Goal: Task Accomplishment & Management: Manage account settings

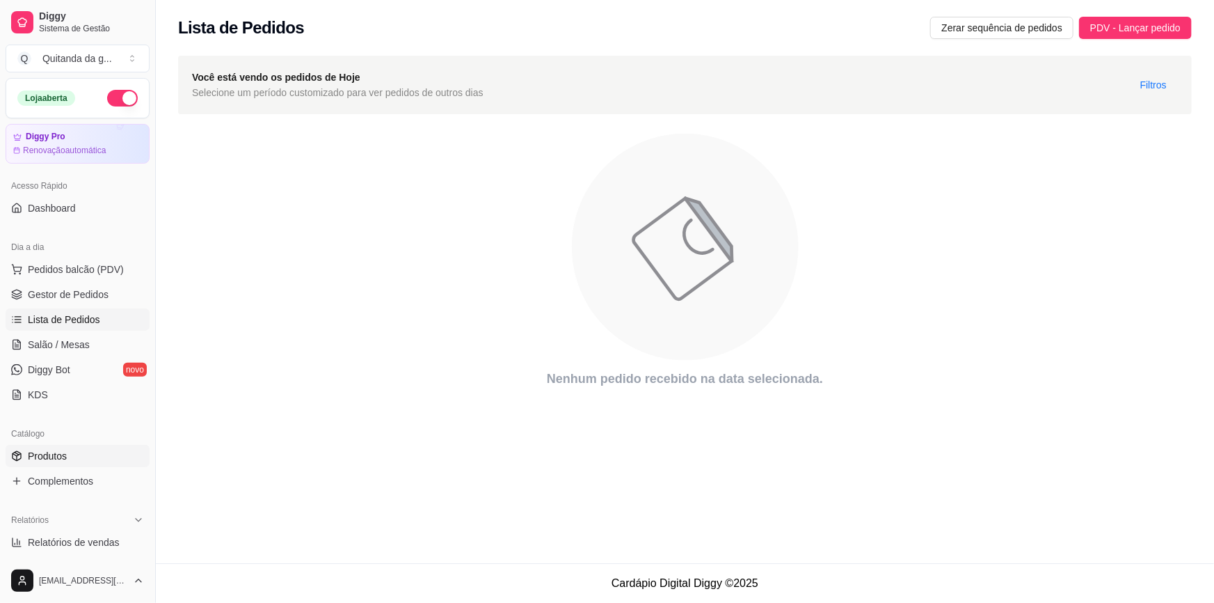
click at [29, 460] on span "Produtos" at bounding box center [47, 456] width 39 height 14
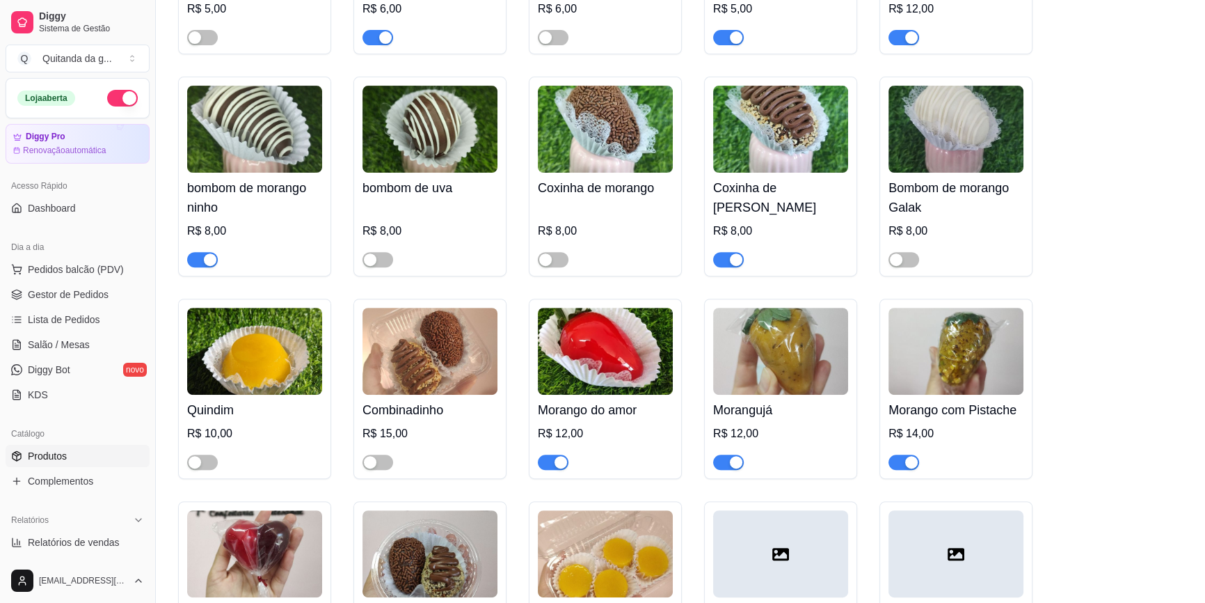
scroll to position [569, 0]
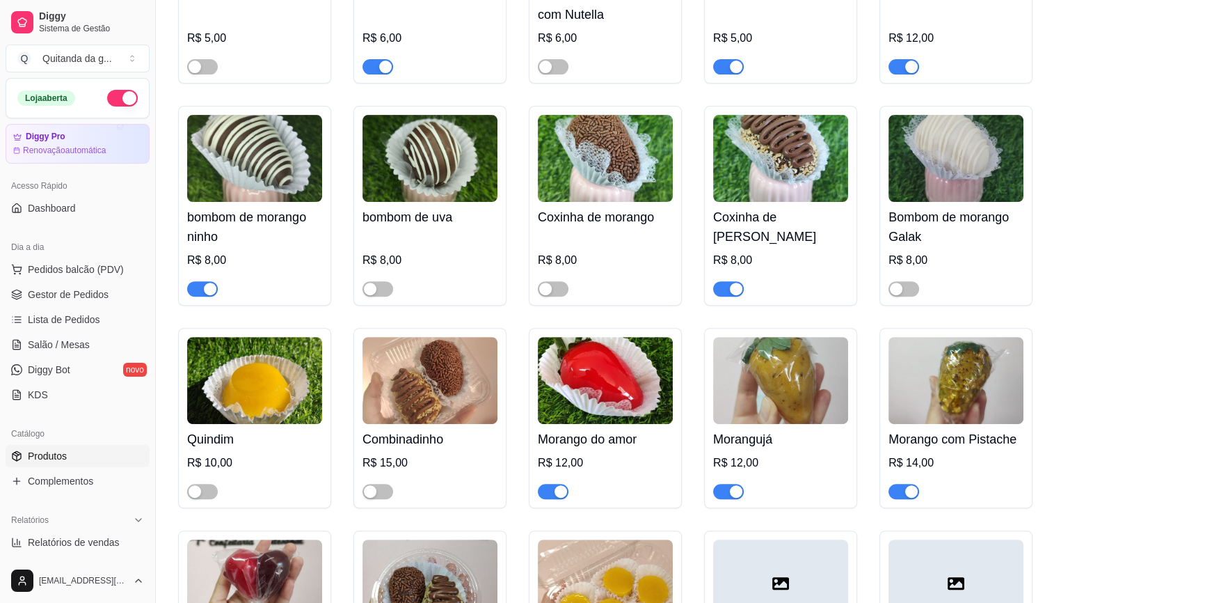
click at [733, 282] on div "button" at bounding box center [736, 288] width 13 height 13
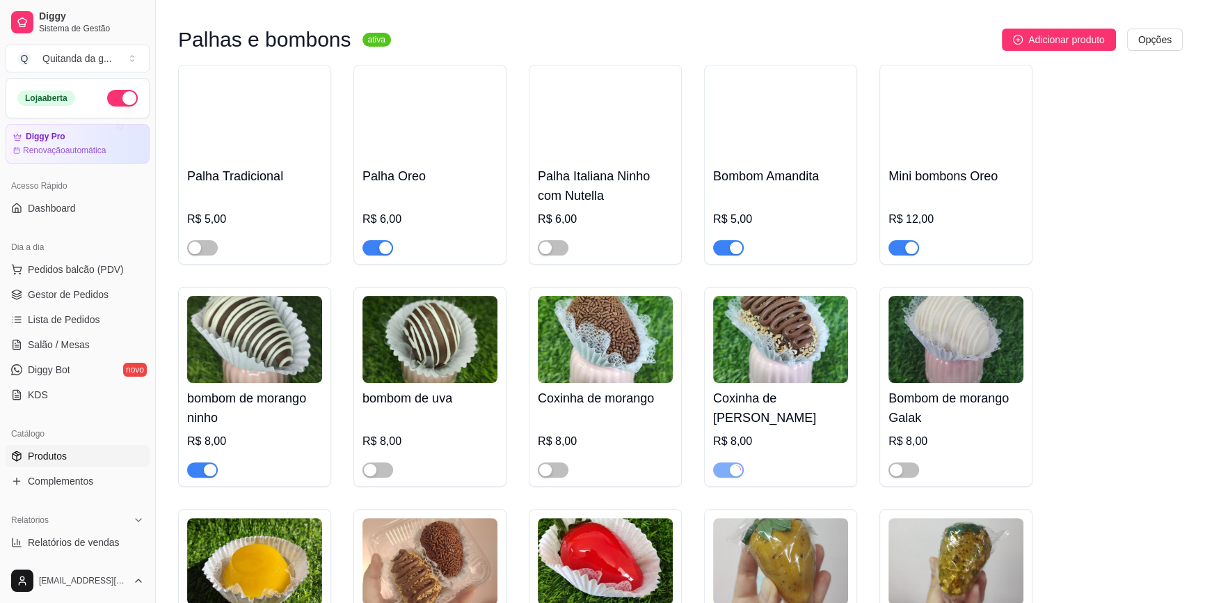
scroll to position [379, 0]
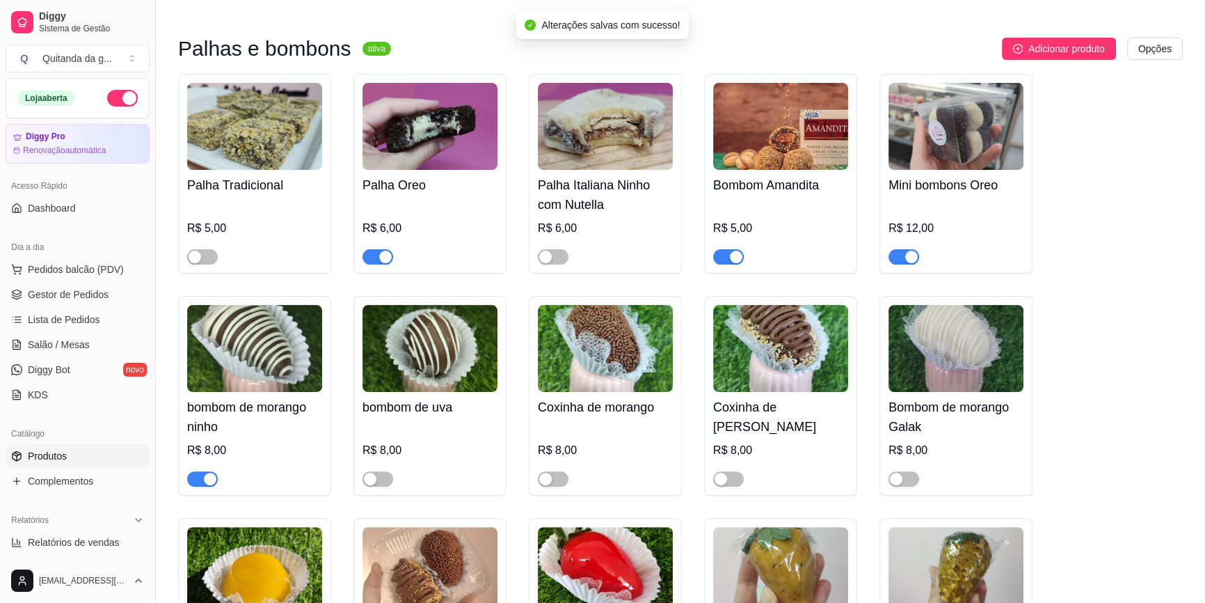
click at [205, 472] on div "button" at bounding box center [210, 478] width 13 height 13
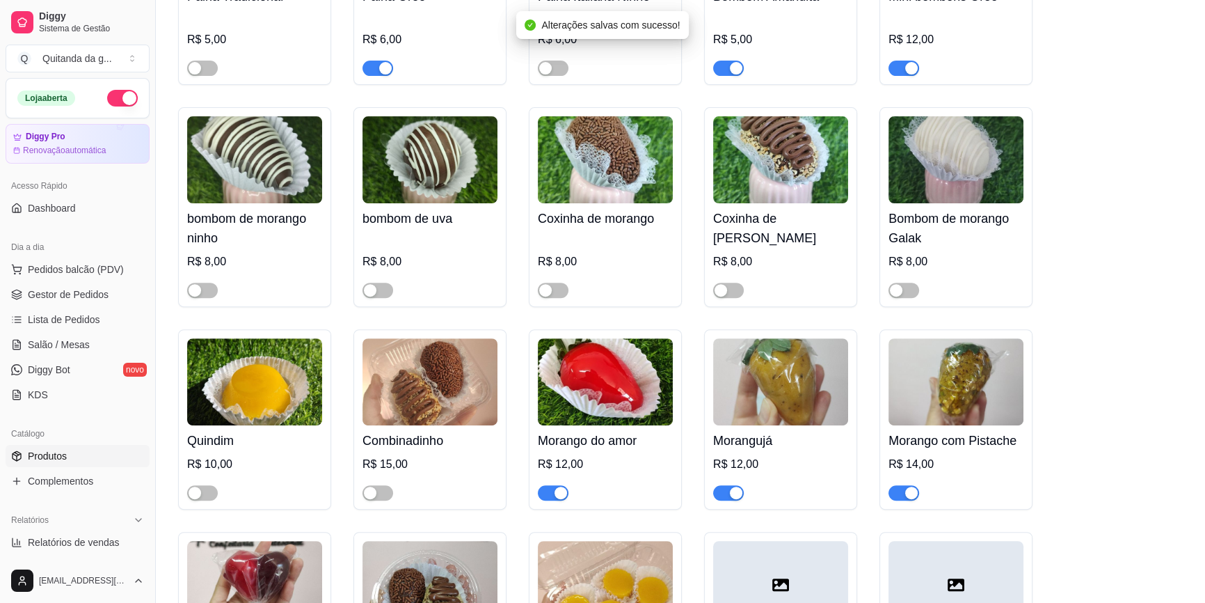
scroll to position [569, 0]
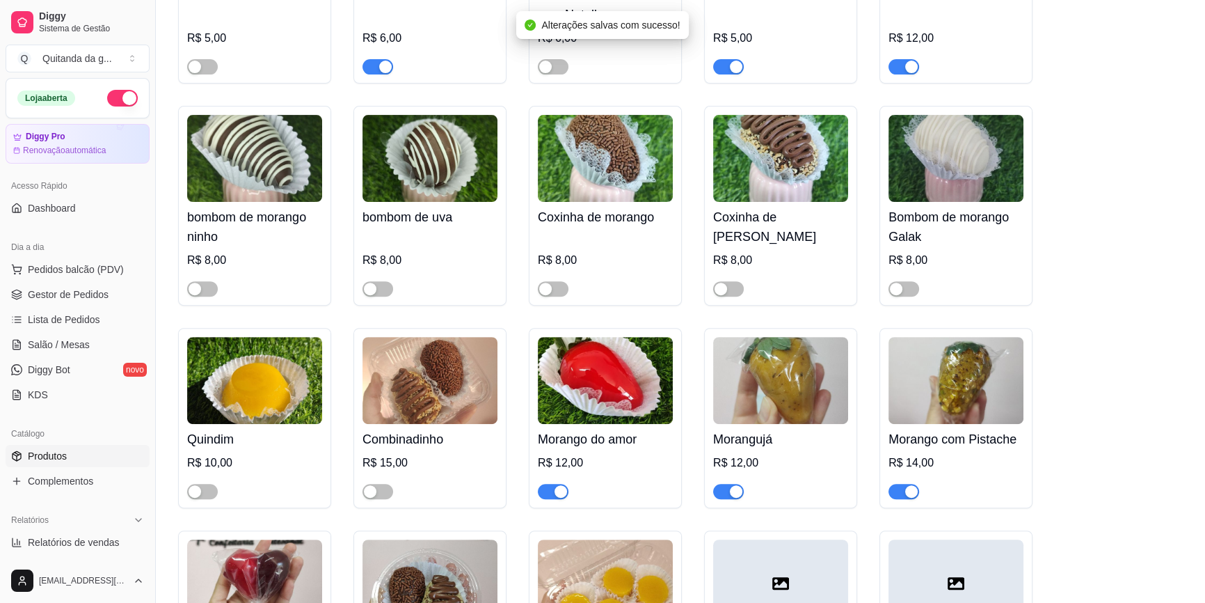
click at [728, 484] on span "button" at bounding box center [728, 491] width 31 height 15
click at [550, 484] on span "button" at bounding box center [553, 491] width 31 height 15
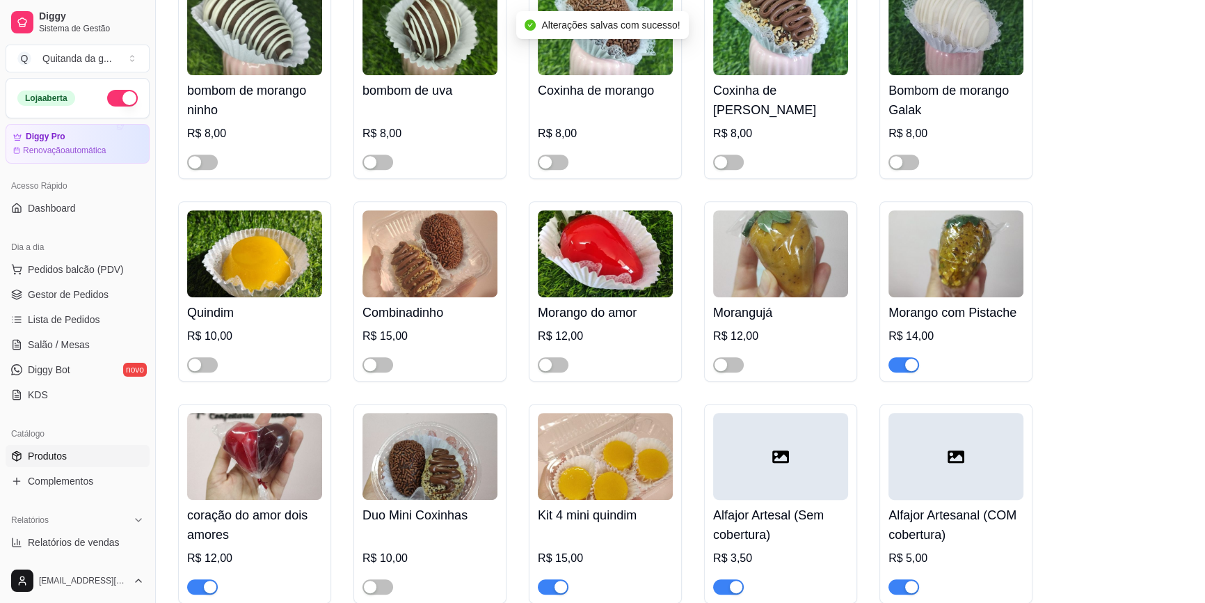
scroll to position [758, 0]
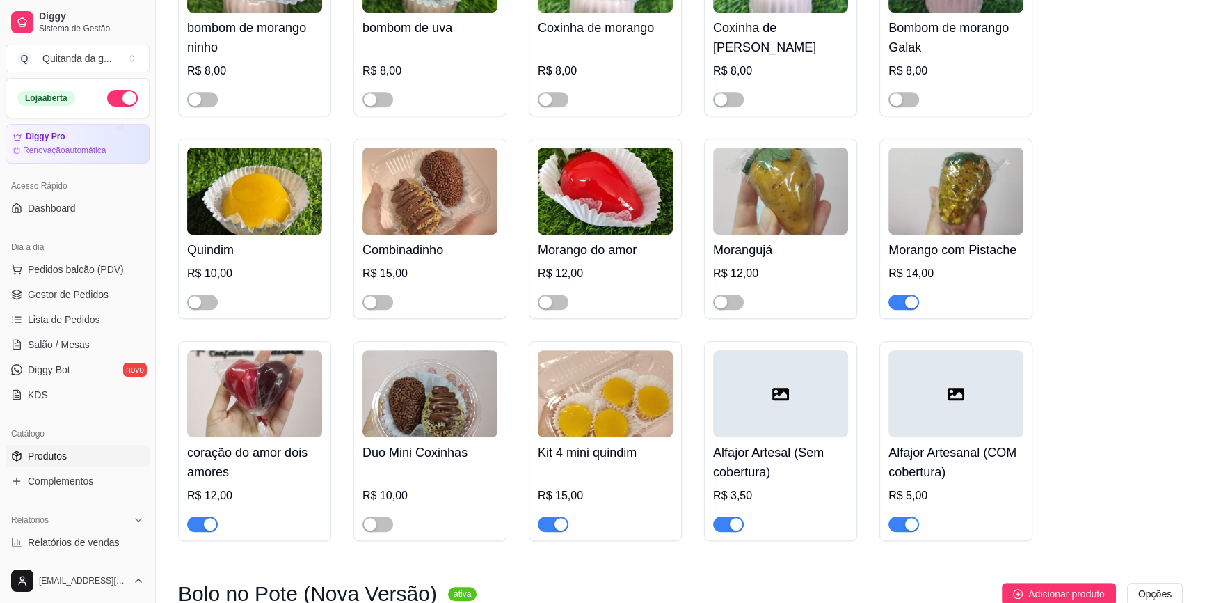
click at [200, 516] on span "button" at bounding box center [202, 523] width 31 height 15
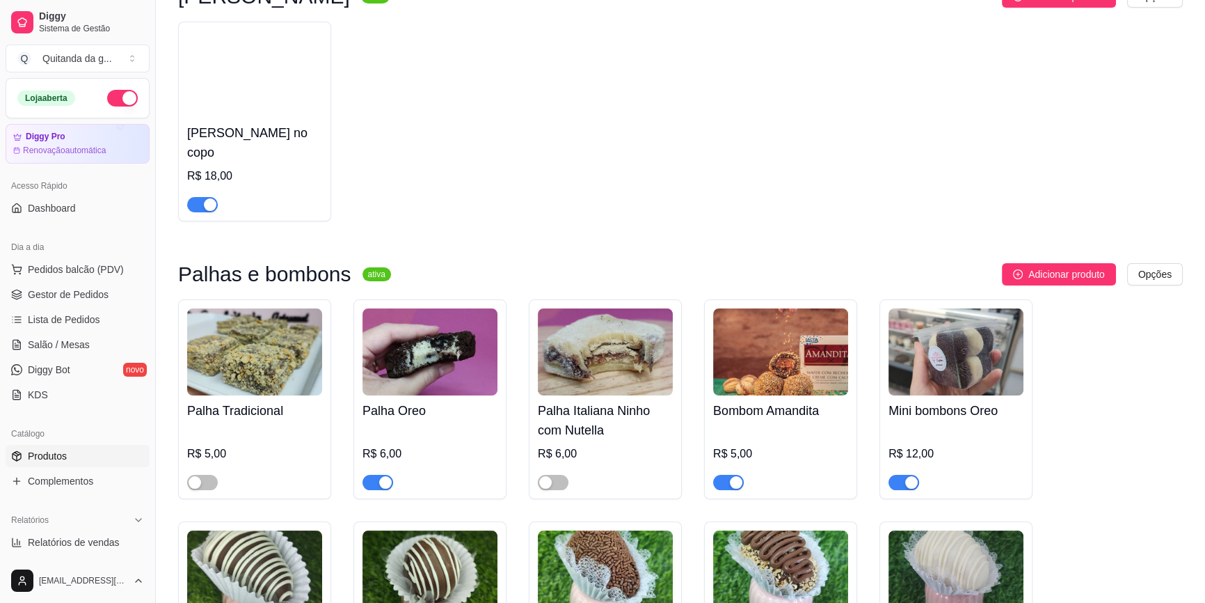
scroll to position [0, 0]
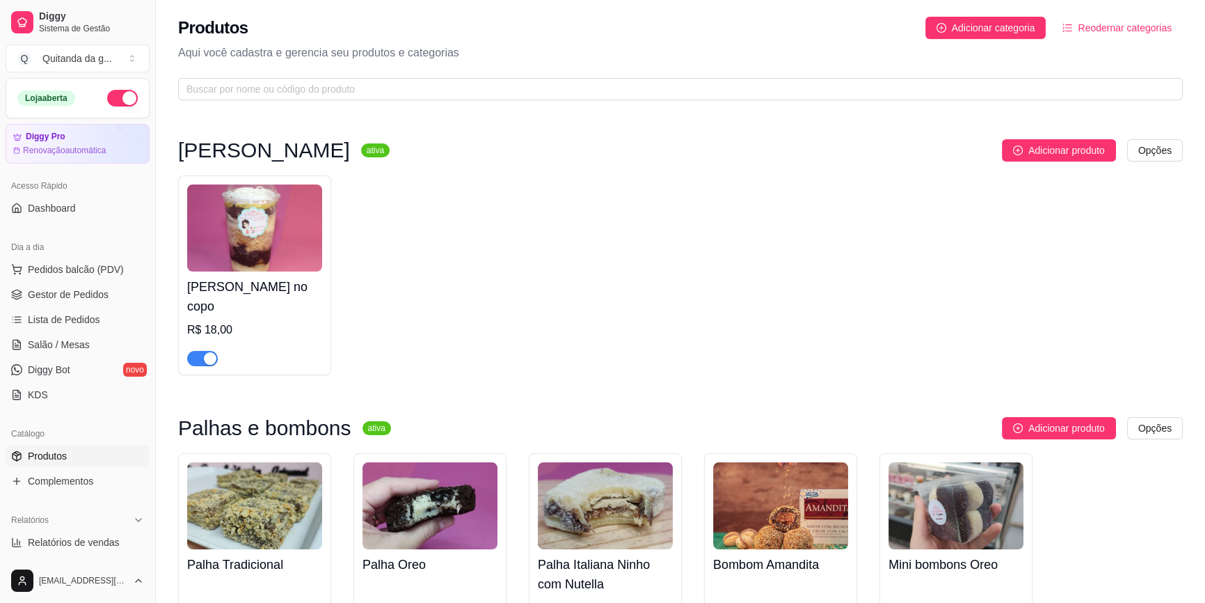
click at [205, 352] on div "button" at bounding box center [210, 358] width 13 height 13
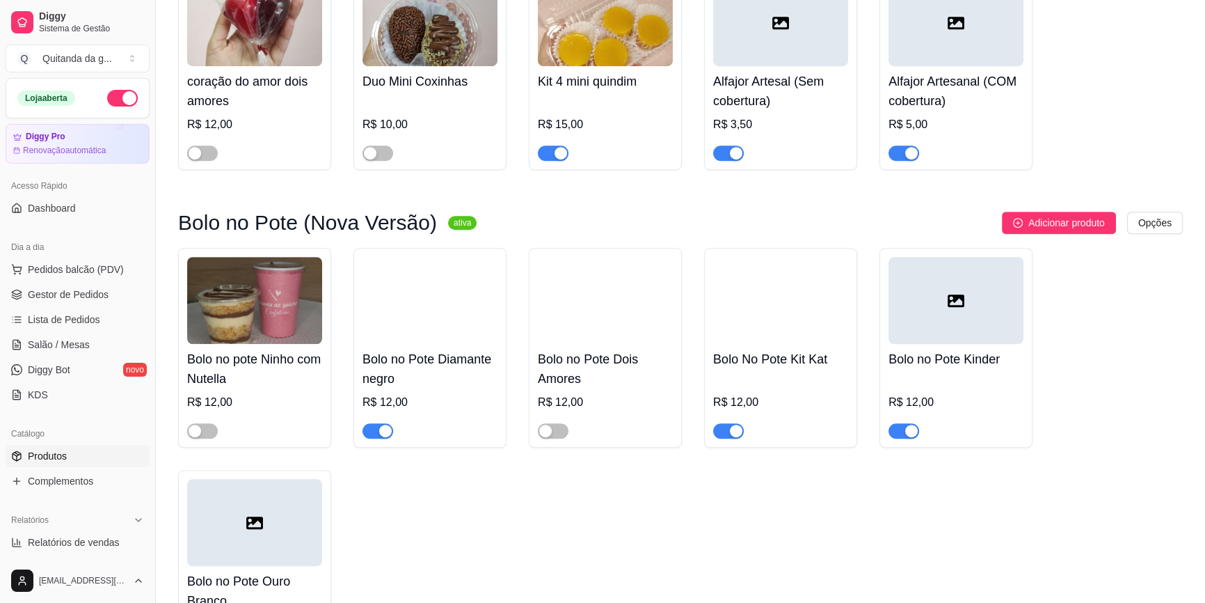
scroll to position [1138, 0]
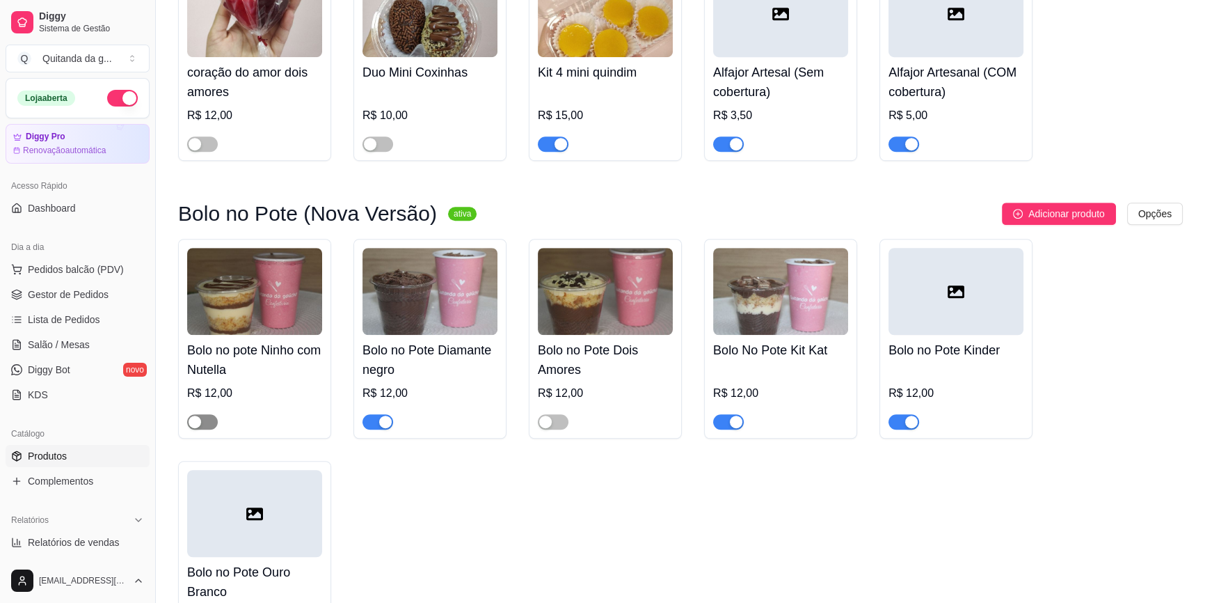
click at [200, 415] on div "button" at bounding box center [195, 421] width 13 height 13
click at [561, 414] on span "button" at bounding box center [553, 421] width 31 height 15
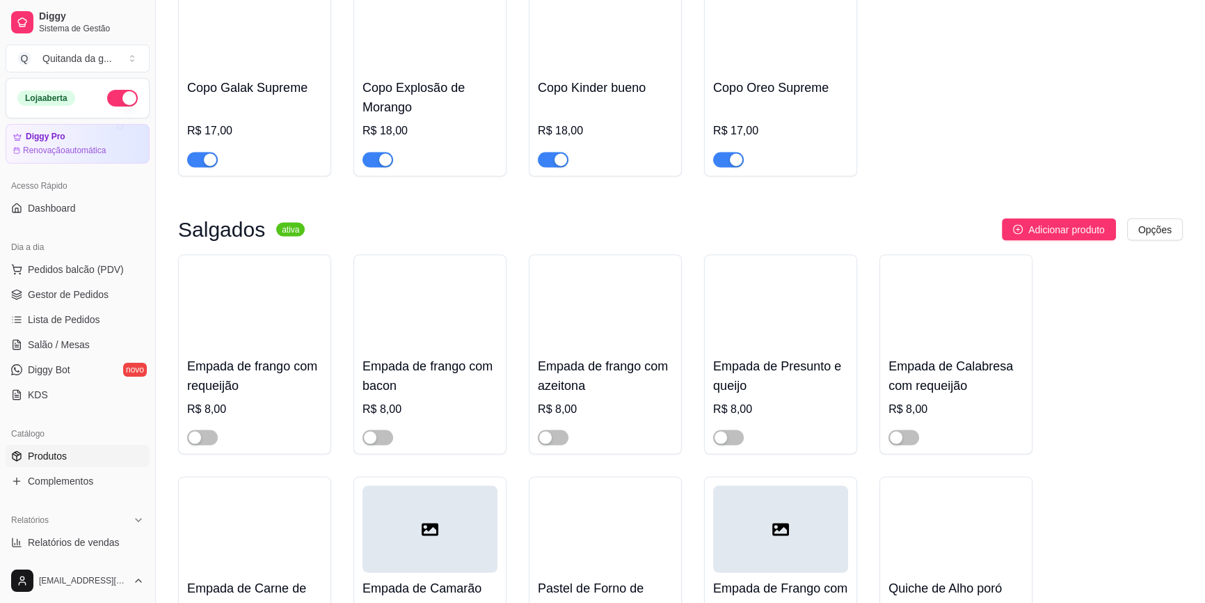
scroll to position [3162, 0]
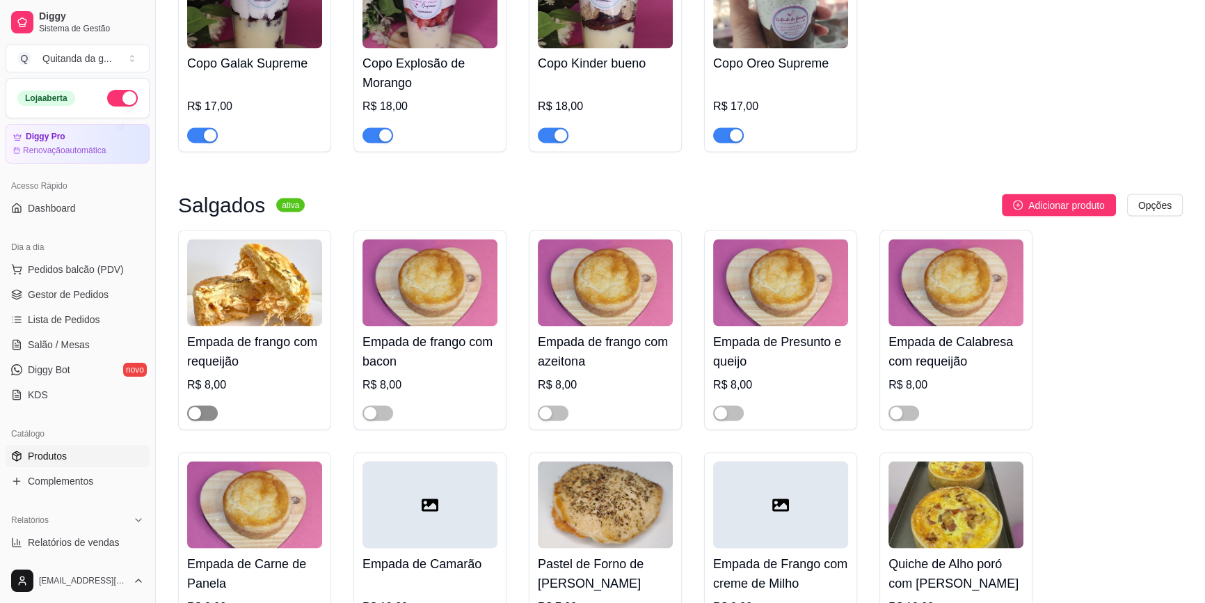
click at [206, 405] on span "button" at bounding box center [202, 412] width 31 height 15
click at [373, 406] on div "button" at bounding box center [370, 412] width 13 height 13
click at [552, 405] on span "button" at bounding box center [553, 412] width 31 height 15
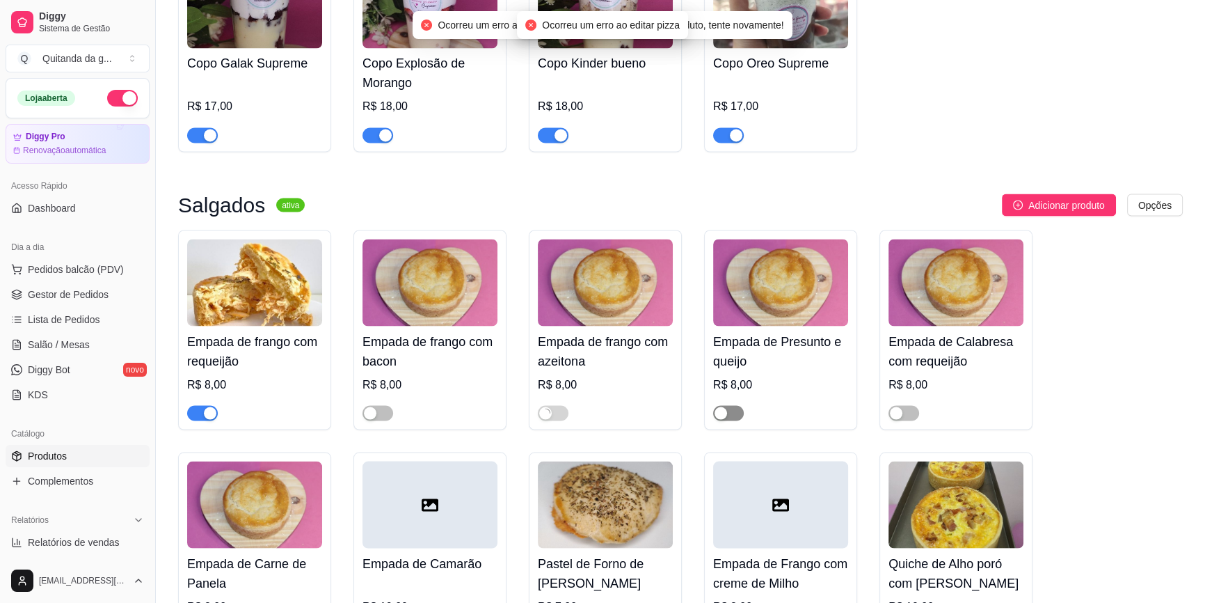
click at [731, 405] on span "button" at bounding box center [728, 412] width 31 height 15
click at [899, 406] on div "button" at bounding box center [896, 412] width 13 height 13
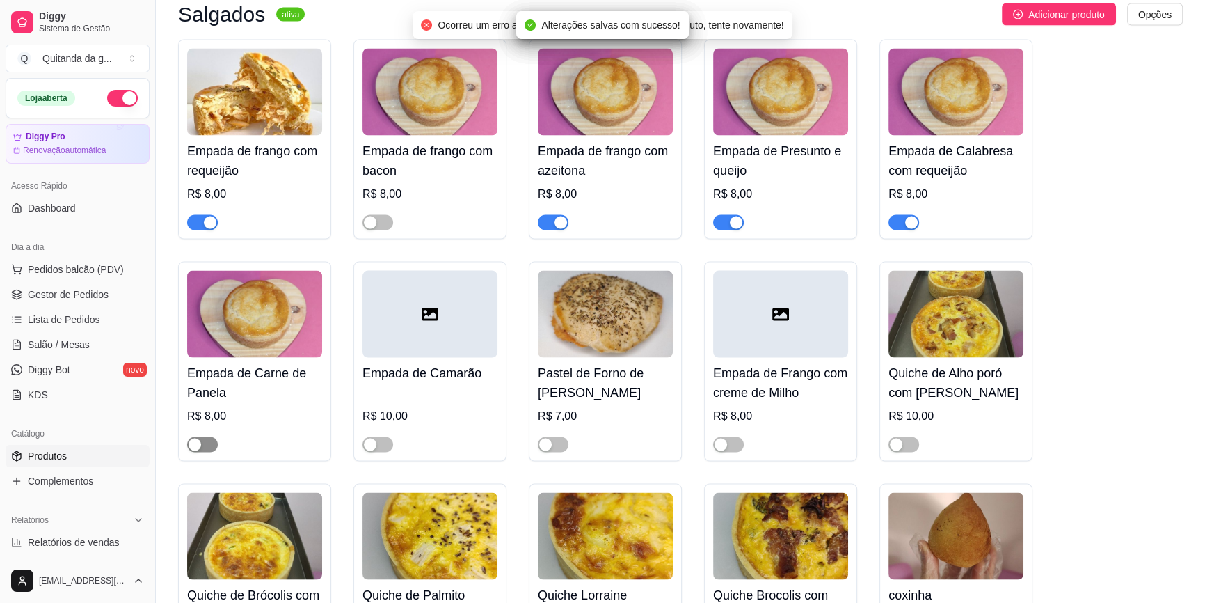
click at [207, 437] on span "button" at bounding box center [202, 444] width 31 height 15
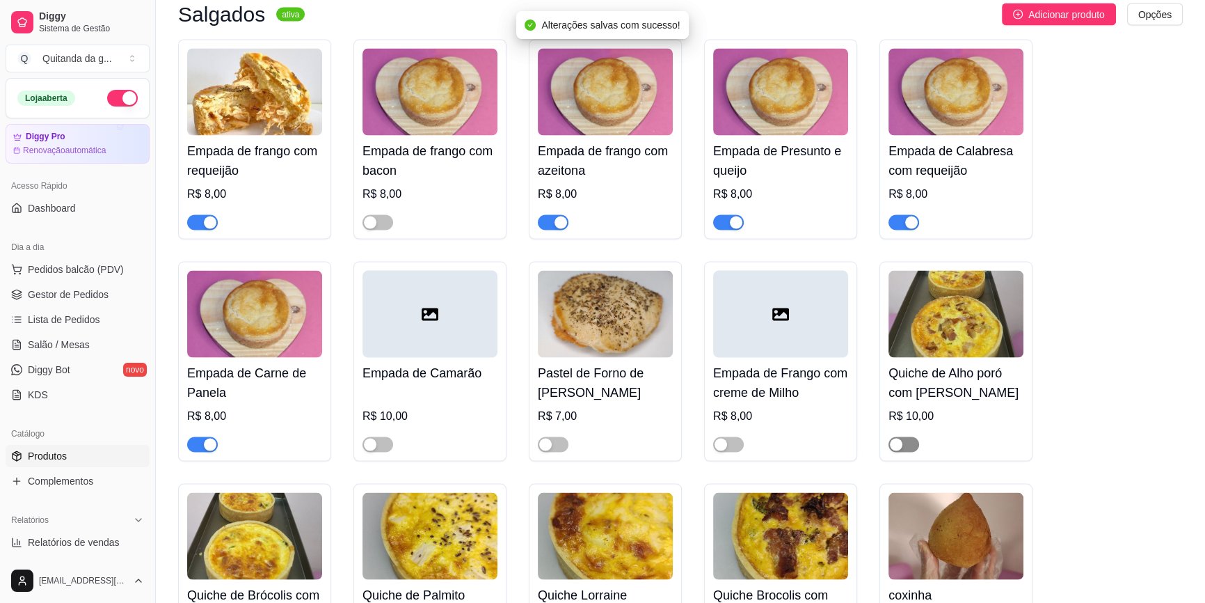
click at [903, 437] on span "button" at bounding box center [904, 444] width 31 height 15
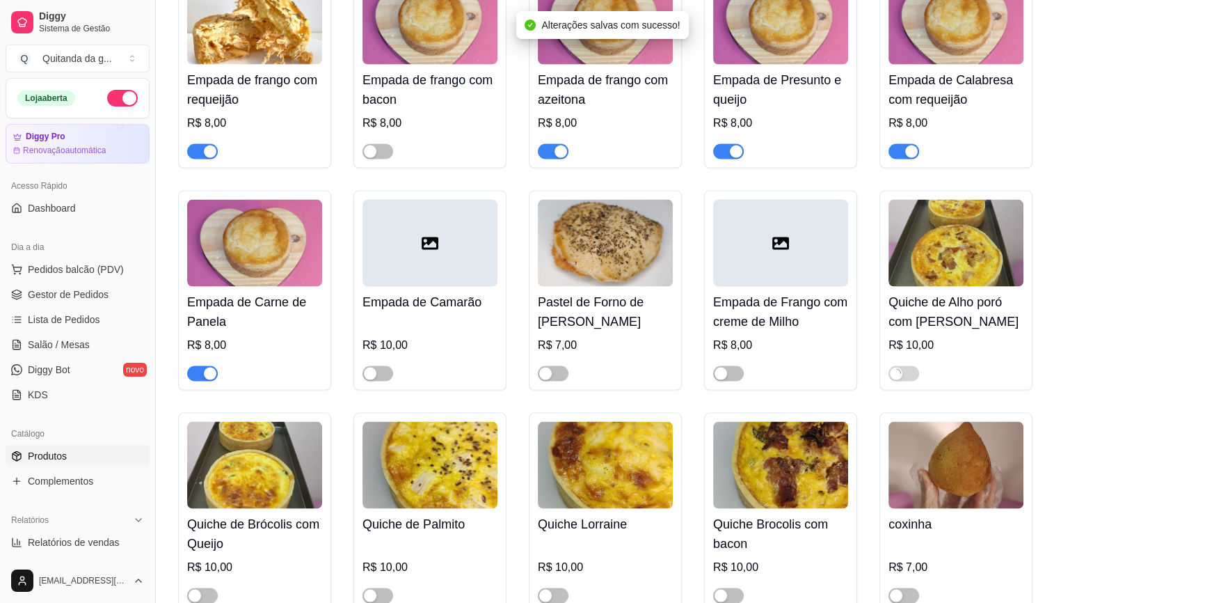
scroll to position [3479, 0]
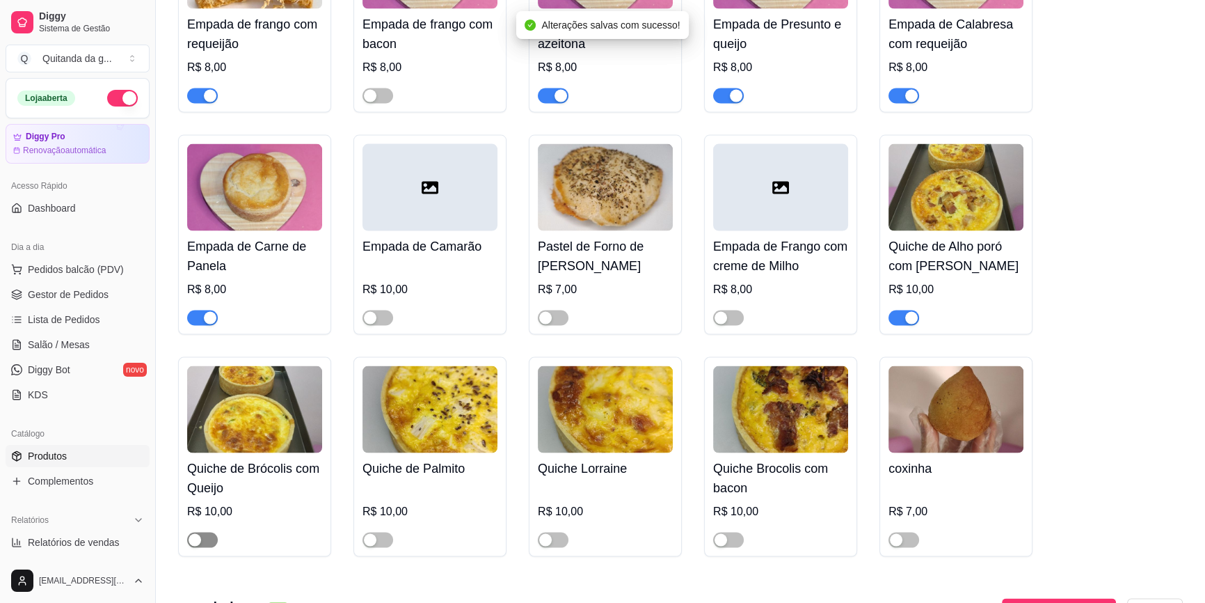
click at [195, 534] on div "button" at bounding box center [195, 540] width 13 height 13
click at [731, 532] on span "button" at bounding box center [728, 539] width 31 height 15
click at [557, 532] on span "button" at bounding box center [553, 539] width 31 height 15
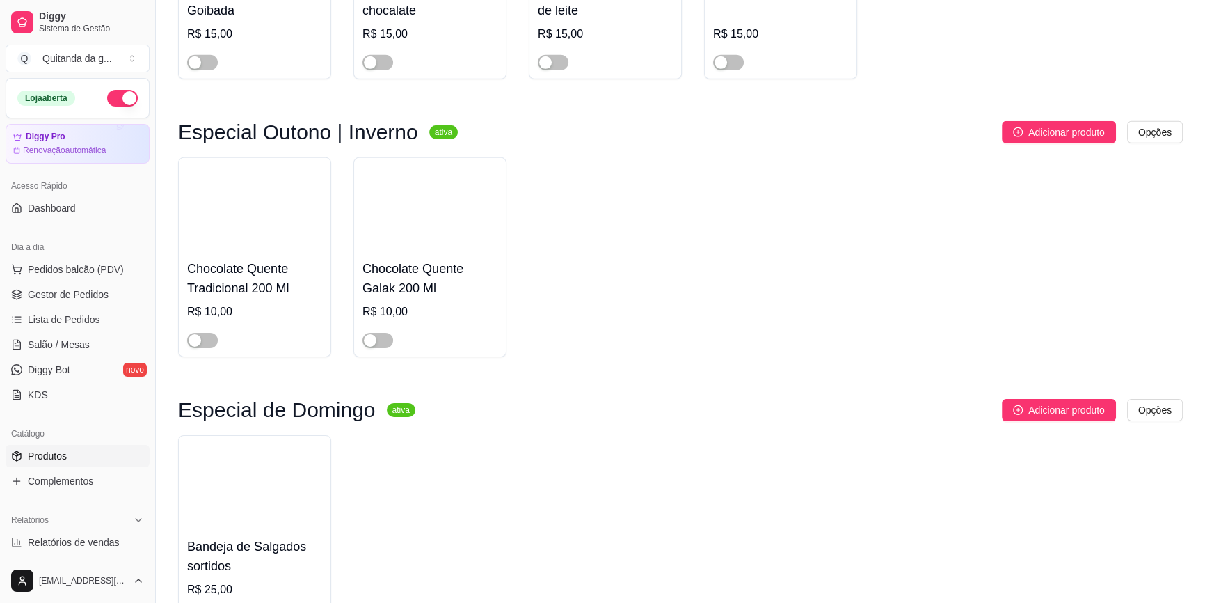
scroll to position [5588, 0]
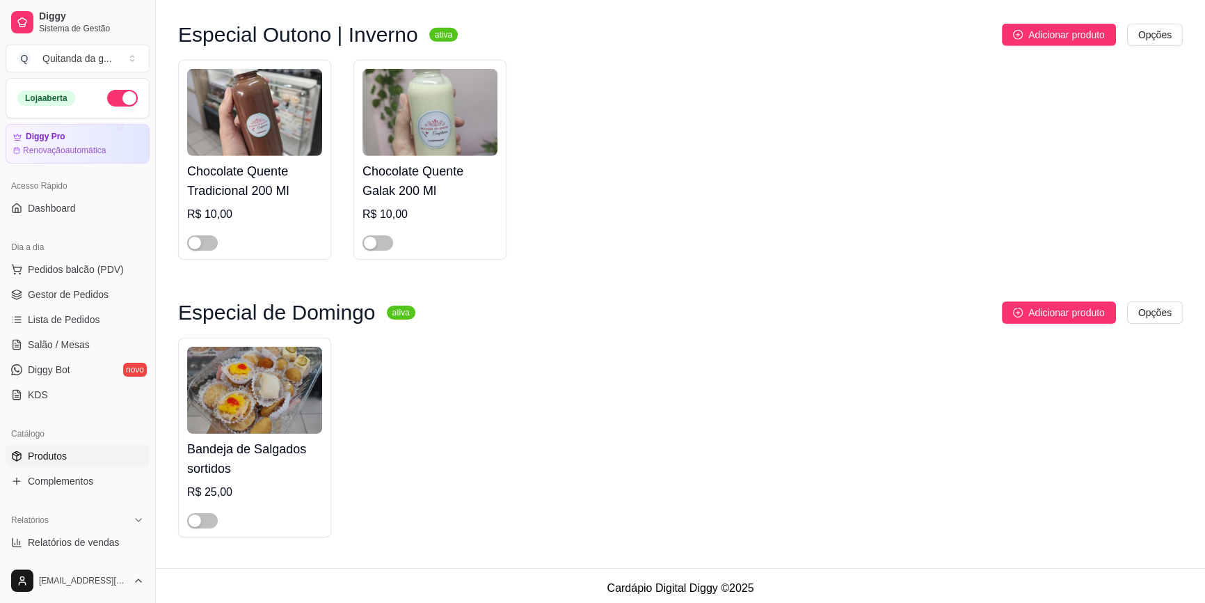
drag, startPoint x: 50, startPoint y: 321, endPoint x: 166, endPoint y: 6, distance: 336.6
click at [50, 321] on span "Lista de Pedidos" at bounding box center [64, 319] width 72 height 14
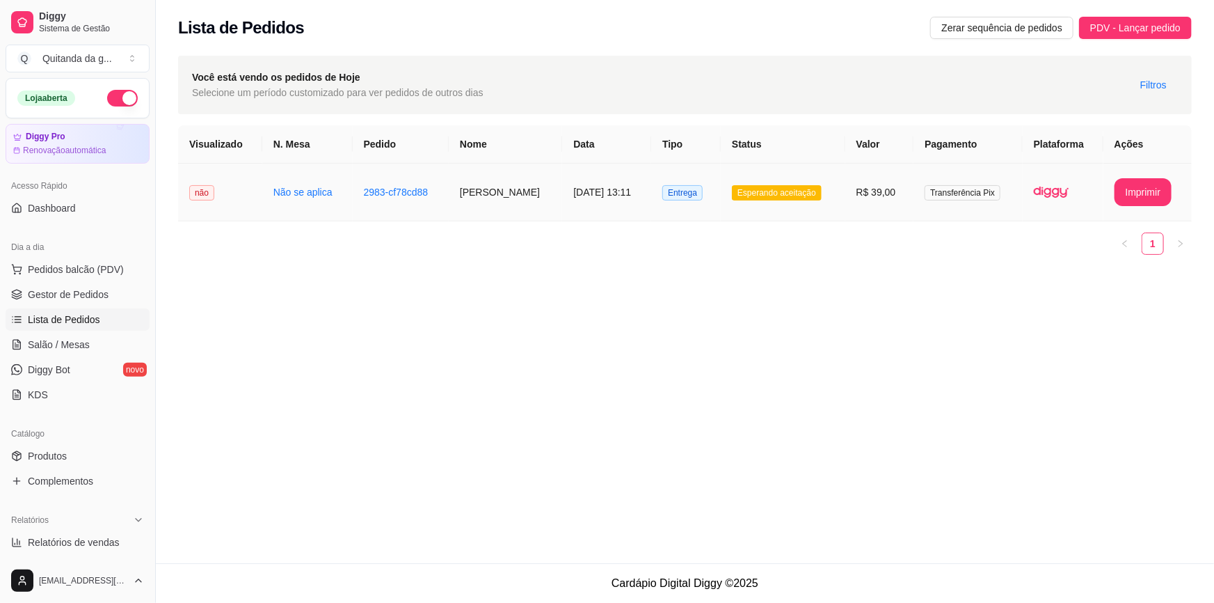
click at [600, 195] on td "[DATE] 13:11" at bounding box center [606, 193] width 89 height 58
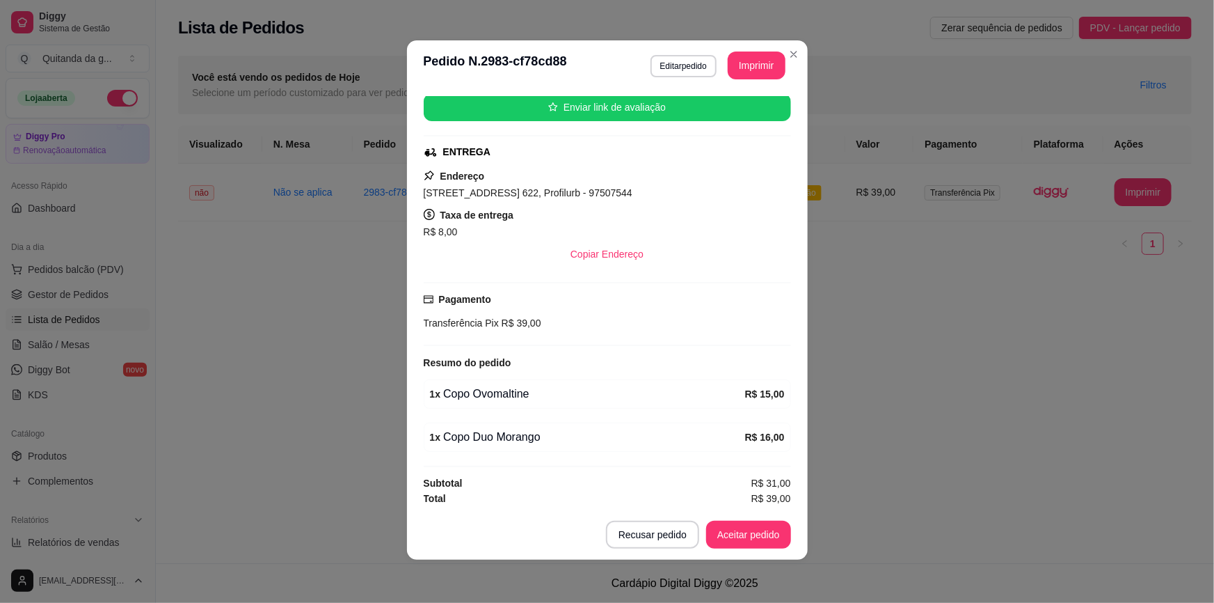
scroll to position [2, 0]
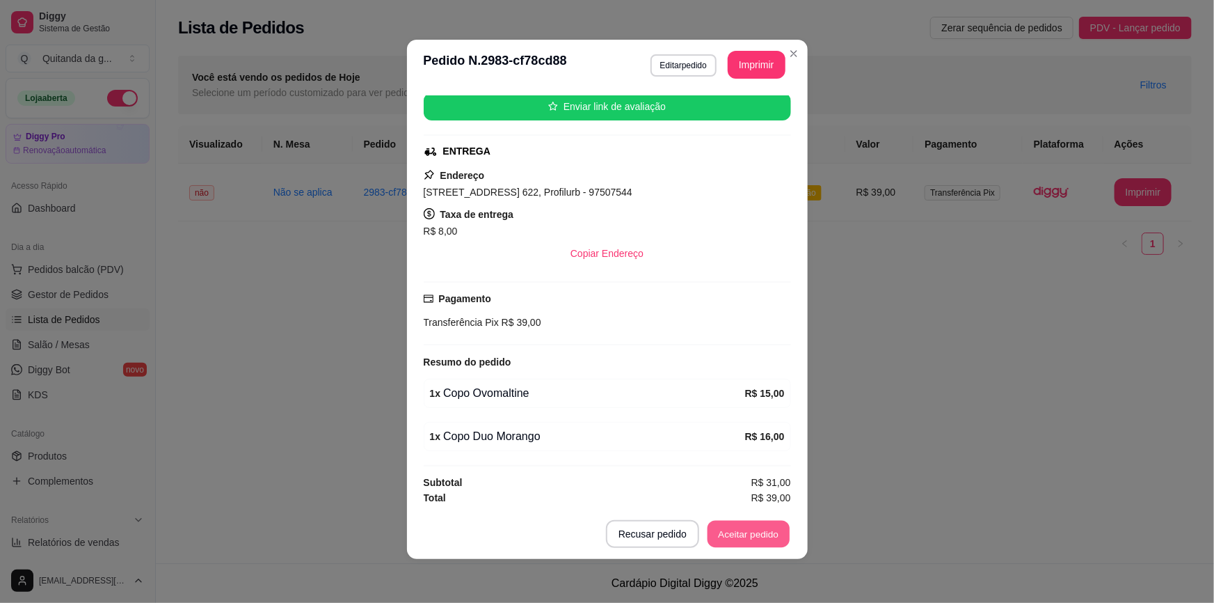
click at [756, 533] on button "Aceitar pedido" at bounding box center [749, 533] width 82 height 27
click at [751, 520] on button "Mover para preparo" at bounding box center [737, 534] width 108 height 28
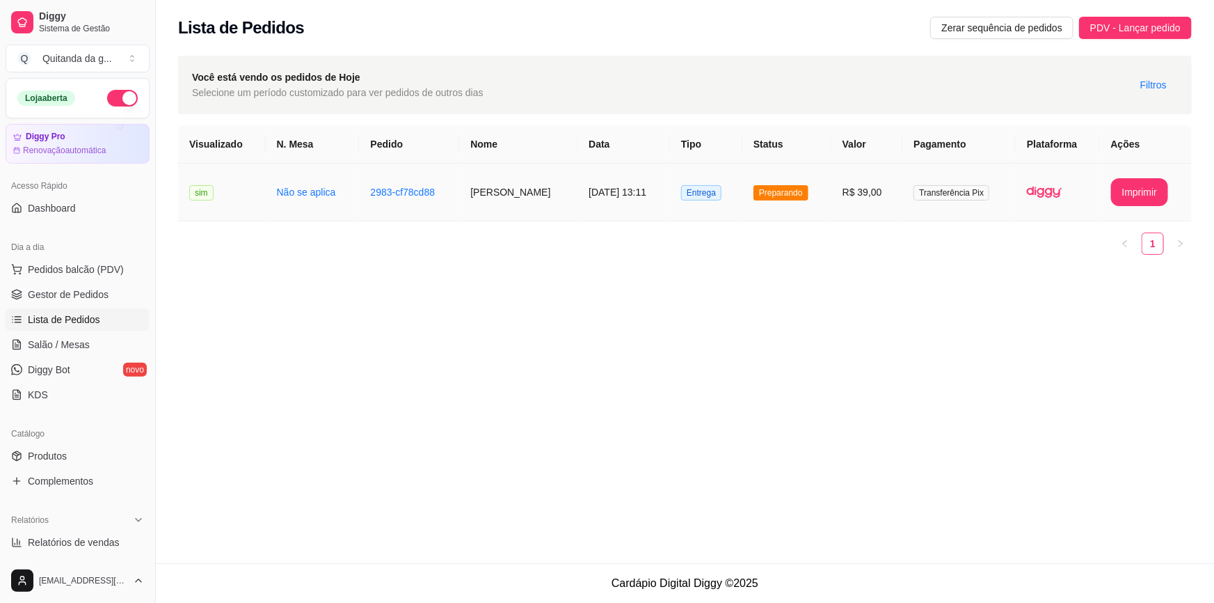
click at [803, 185] on span "Preparando" at bounding box center [781, 192] width 55 height 15
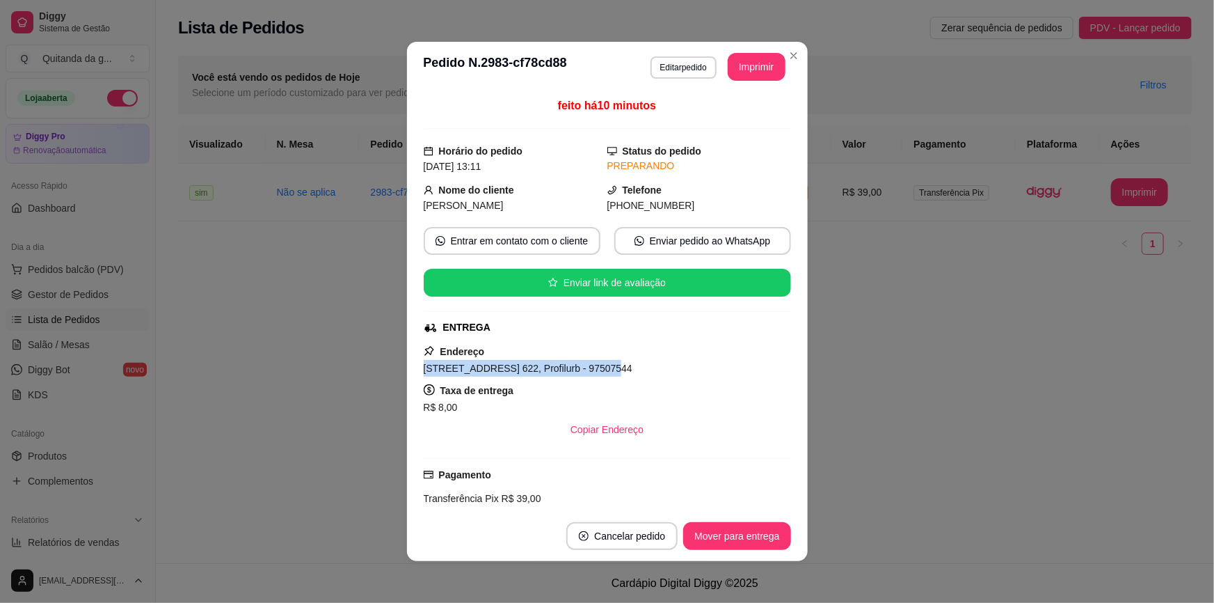
drag, startPoint x: 582, startPoint y: 370, endPoint x: 409, endPoint y: 368, distance: 172.6
click at [409, 368] on div "feito há 10 minutos Horário do pedido [DATE] 13:11 Status do pedido PREPARANDO …" at bounding box center [607, 301] width 401 height 419
copy span "[STREET_ADDRESS] 622, Profilurb - 97507544"
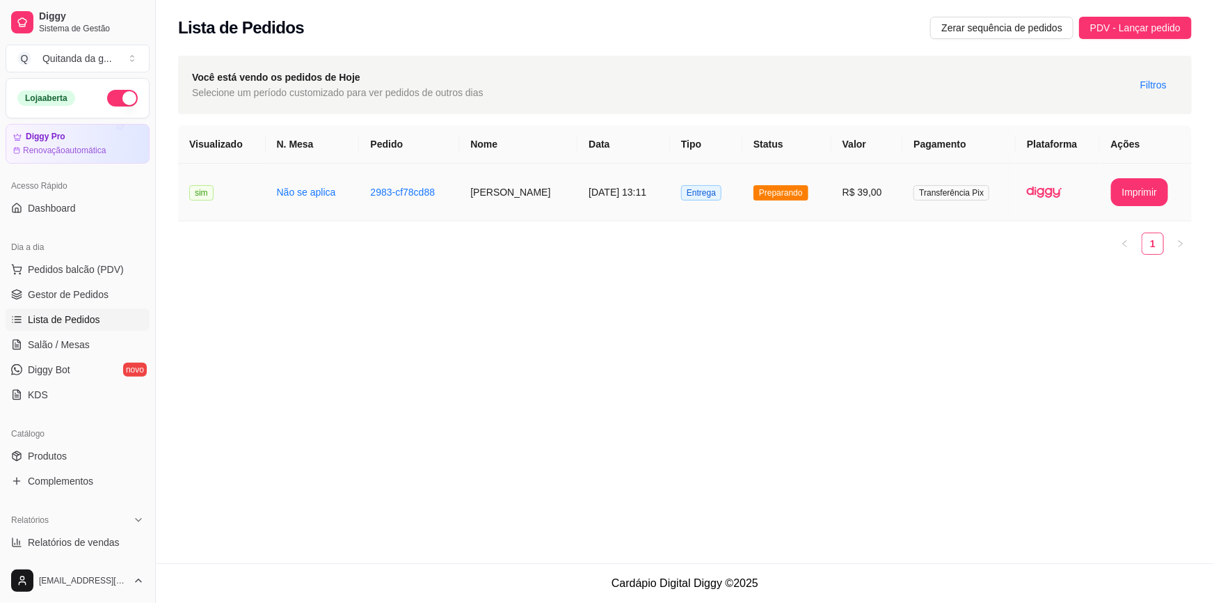
click at [722, 209] on td "Entrega" at bounding box center [706, 193] width 72 height 58
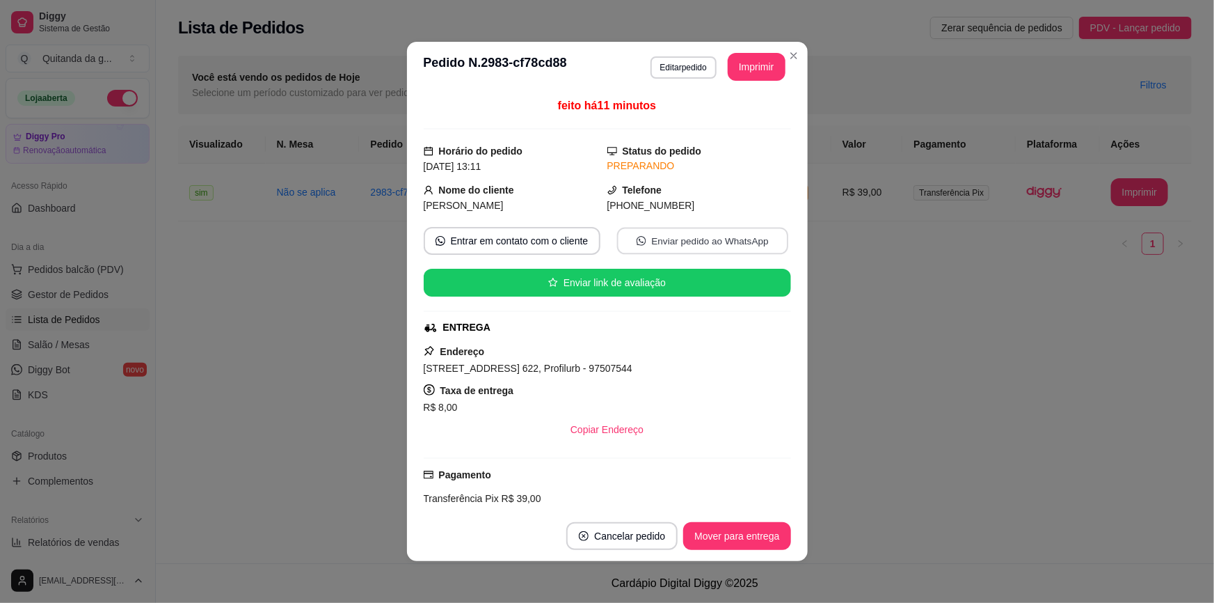
click at [637, 241] on icon "whats-app" at bounding box center [642, 241] width 10 height 10
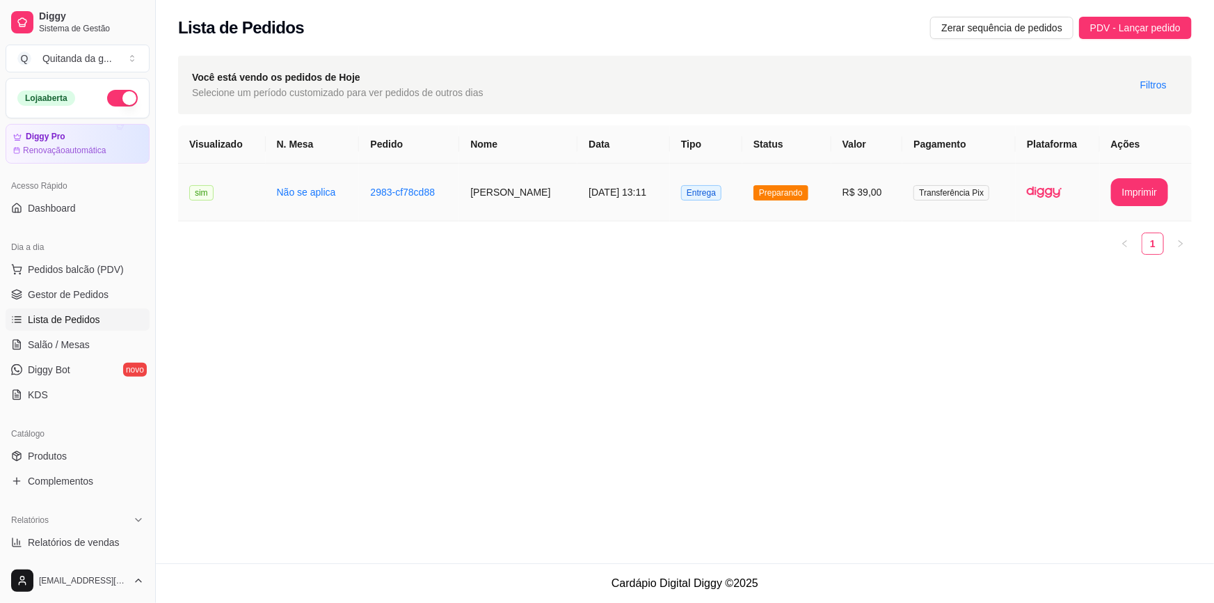
click at [779, 209] on td "Preparando" at bounding box center [786, 193] width 89 height 58
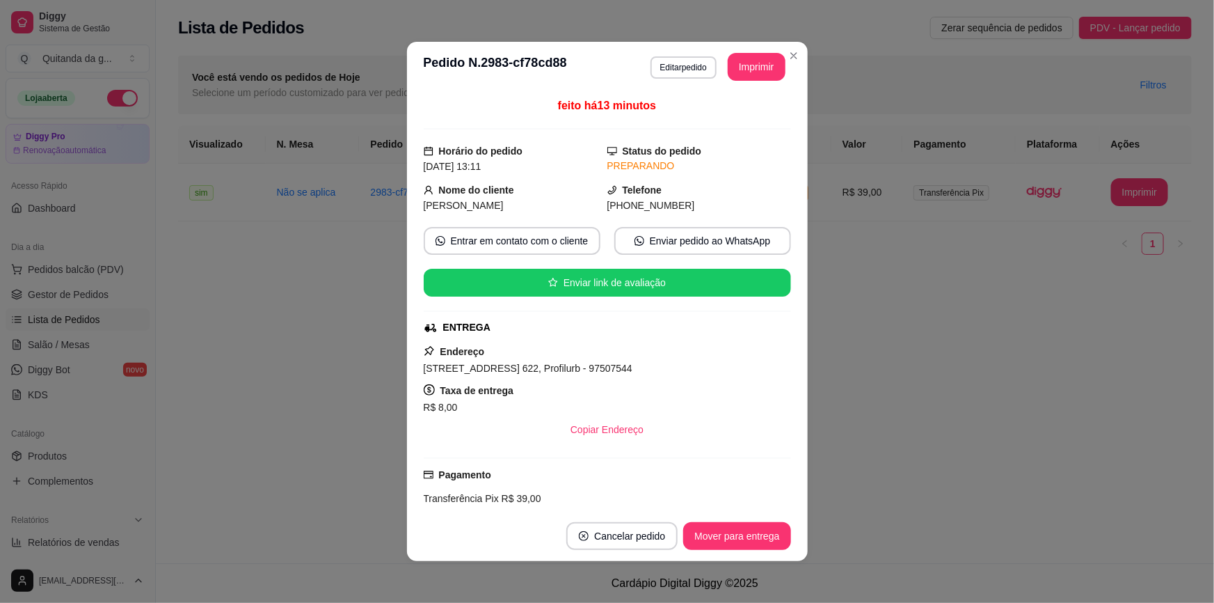
click at [706, 524] on footer "Cancelar pedido Mover para entrega" at bounding box center [607, 536] width 401 height 50
click at [763, 550] on footer "Cancelar pedido Mover para entrega" at bounding box center [607, 536] width 401 height 50
click at [763, 533] on button "Mover para entrega" at bounding box center [737, 536] width 104 height 27
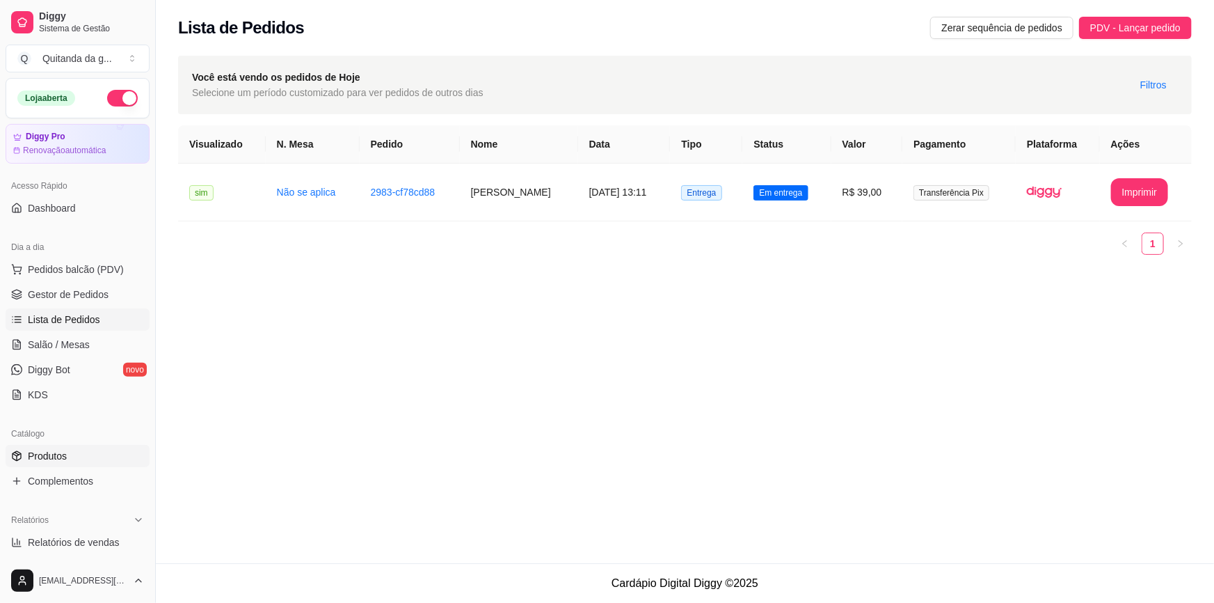
click at [77, 465] on link "Produtos" at bounding box center [78, 456] width 144 height 22
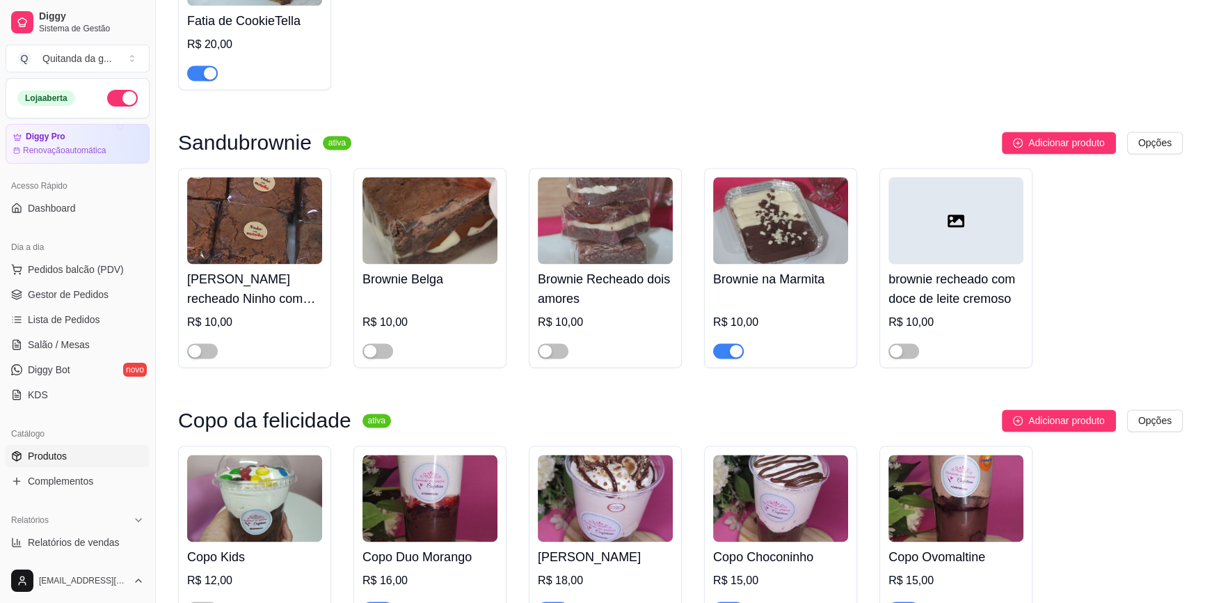
scroll to position [2846, 0]
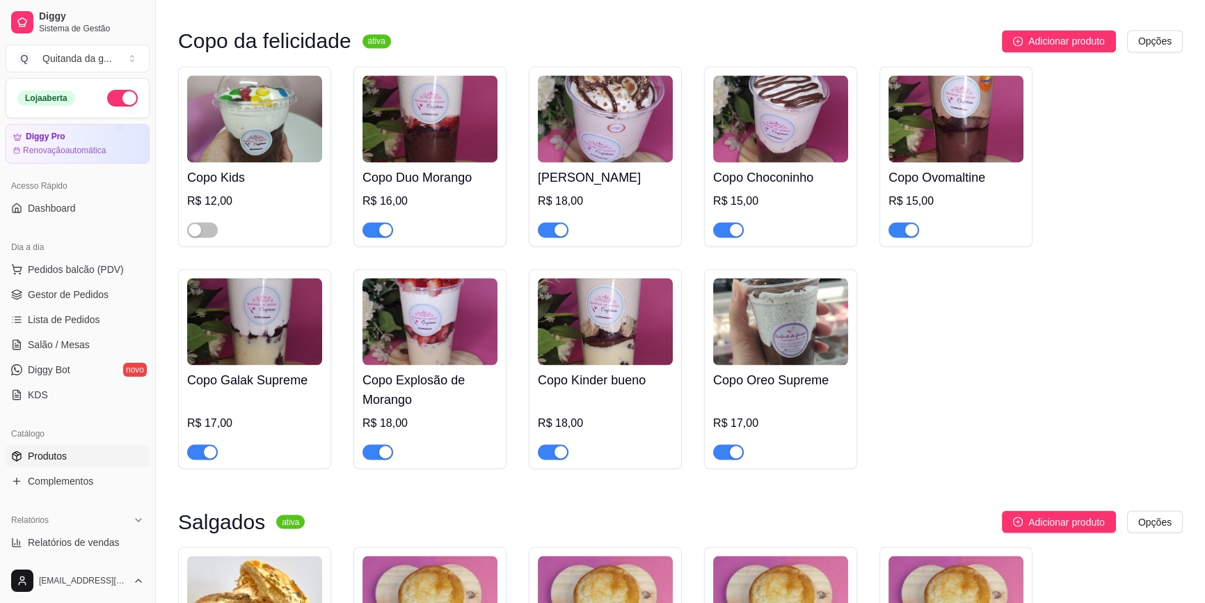
click at [793, 324] on img at bounding box center [780, 321] width 135 height 87
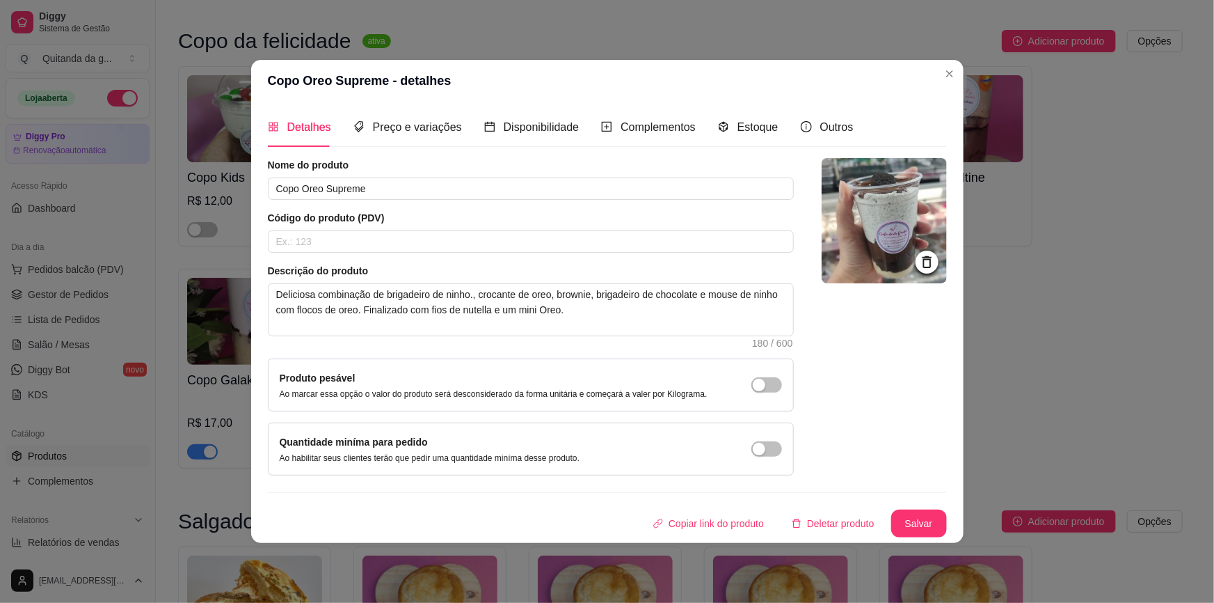
click at [938, 79] on header "Copo Oreo Supreme - detalhes" at bounding box center [607, 81] width 712 height 42
